Goal: Navigation & Orientation: Understand site structure

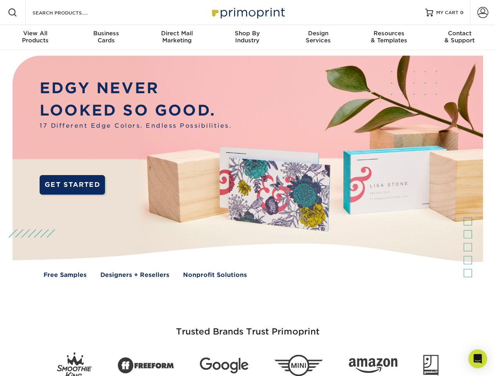
click at [247, 188] on img at bounding box center [247, 172] width 490 height 245
click at [13, 13] on span at bounding box center [12, 12] width 9 height 9
click at [482, 13] on span at bounding box center [482, 12] width 11 height 11
click at [35, 38] on div "View All Products" at bounding box center [35, 37] width 71 height 14
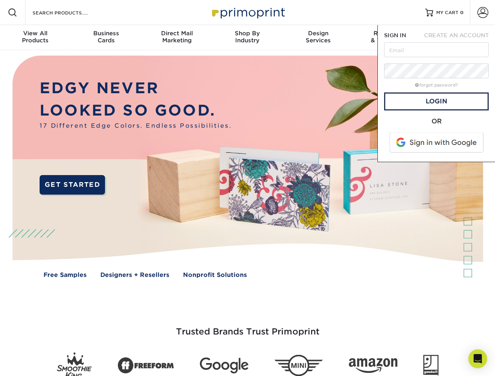
click at [106, 38] on div "Business Cards" at bounding box center [106, 37] width 71 height 14
click at [177, 38] on div "Direct Mail Marketing" at bounding box center [176, 37] width 71 height 14
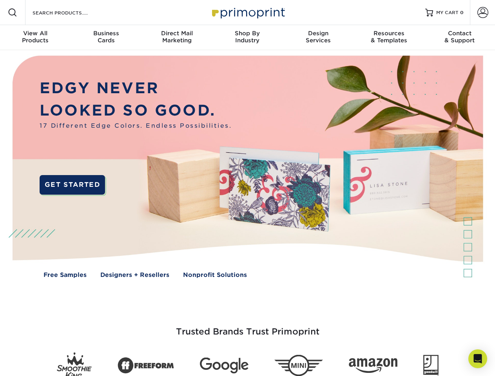
click at [247, 38] on div "Shop By Industry" at bounding box center [247, 37] width 71 height 14
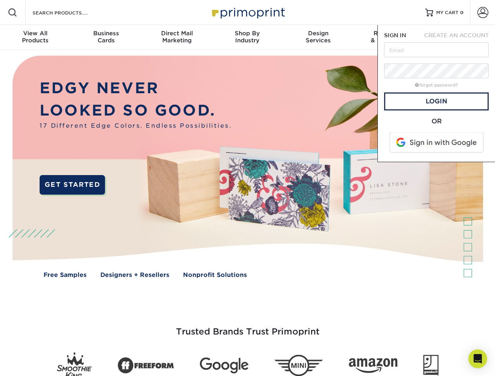
click at [318, 38] on div "Design Services" at bounding box center [318, 37] width 71 height 14
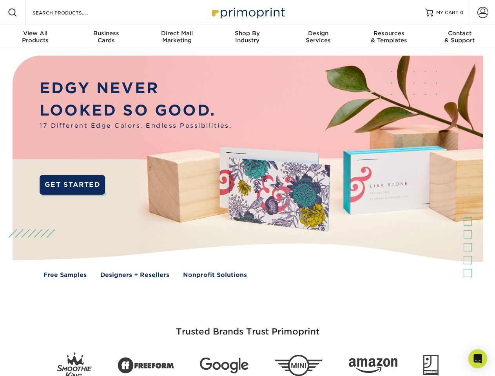
click at [389, 38] on span "SIGN IN" at bounding box center [395, 35] width 22 height 6
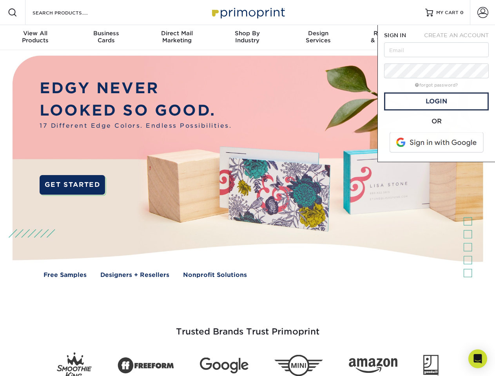
click at [459, 38] on span "CREATE AN ACCOUNT" at bounding box center [456, 35] width 65 height 6
